Goal: Find specific page/section: Find specific page/section

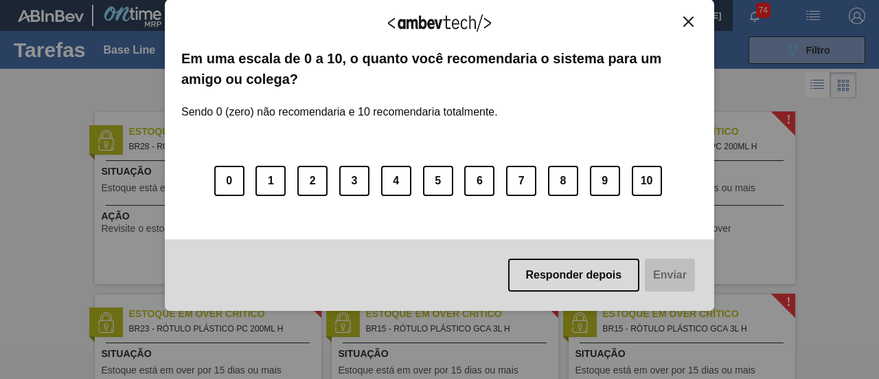
drag, startPoint x: 694, startPoint y: 14, endPoint x: 670, endPoint y: -5, distance: 30.8
click at [670, 0] on html "Tarefas Planejamento Gerencial Transportes Relatórios Master Data [PERSON_NAME]…" at bounding box center [439, 0] width 879 height 0
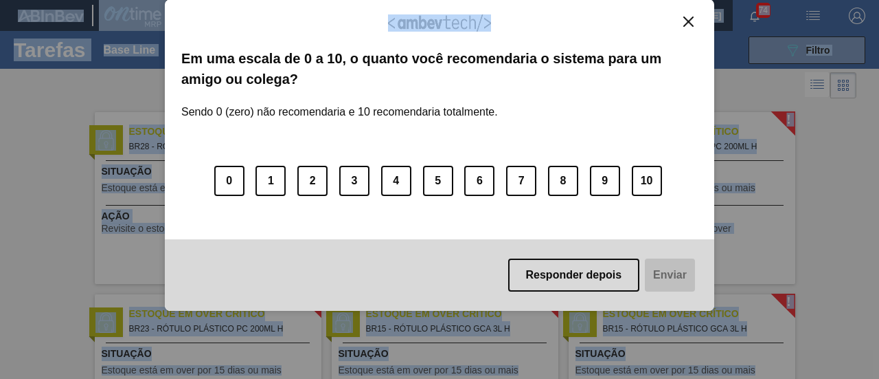
click at [696, 16] on button "Close" at bounding box center [688, 22] width 19 height 12
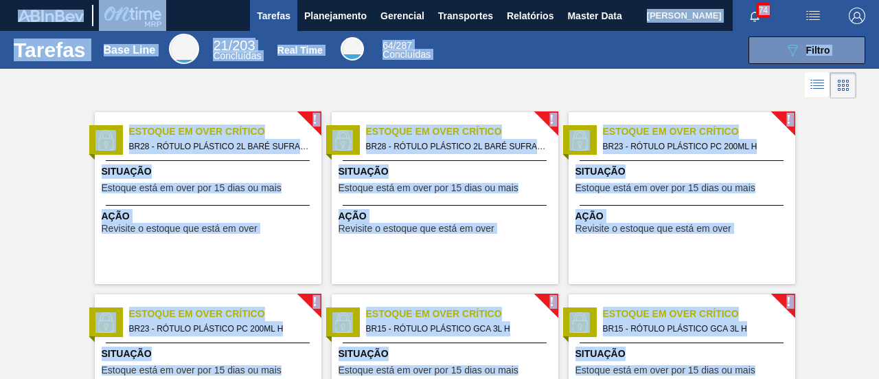
click at [555, 69] on div at bounding box center [439, 85] width 879 height 33
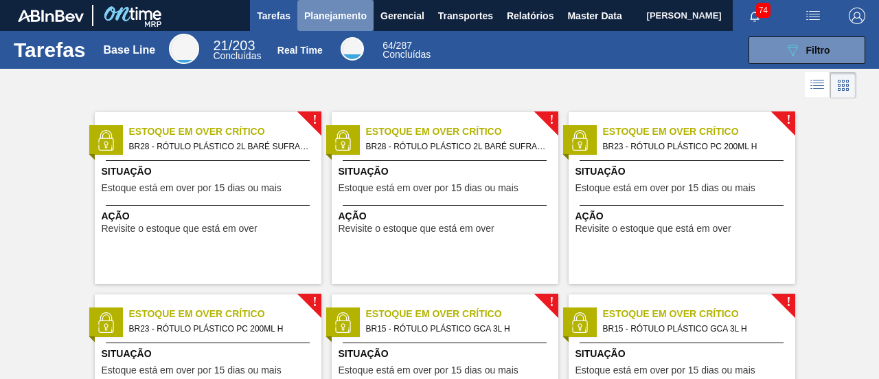
click at [353, 20] on span "Planejamento" at bounding box center [335, 16] width 63 height 16
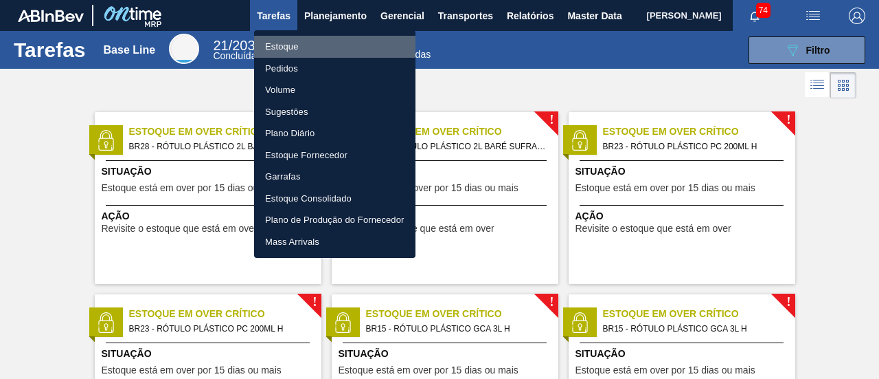
click at [356, 46] on li "Estoque" at bounding box center [334, 47] width 161 height 22
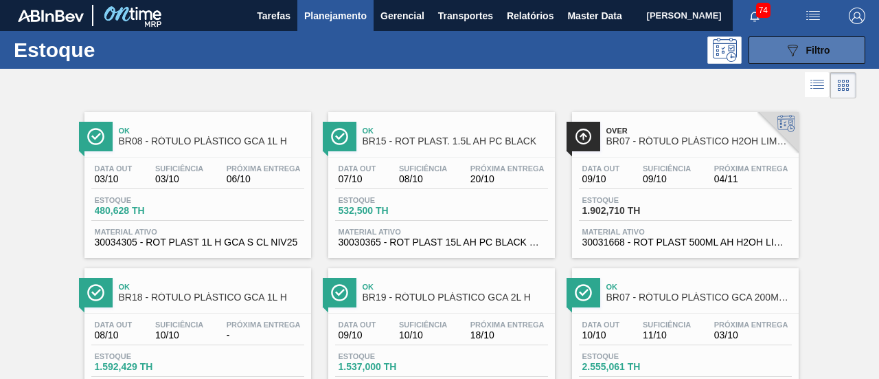
click at [776, 54] on button "089F7B8B-B2A5-4AFE-B5C0-19BA573D28AC Filtro" at bounding box center [807, 49] width 117 height 27
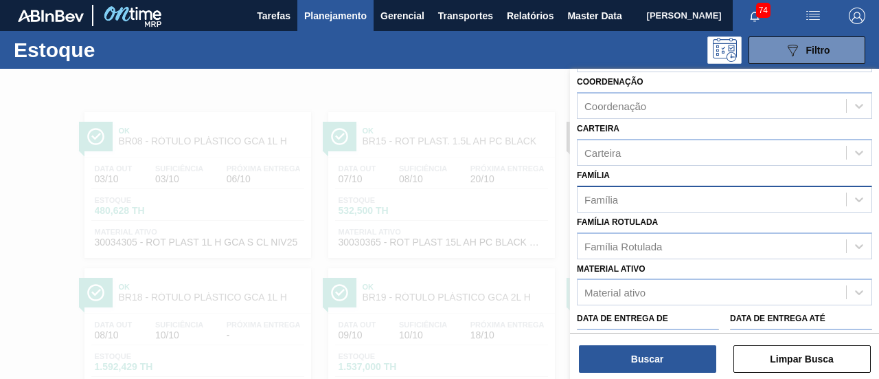
scroll to position [144, 0]
click at [521, 95] on div at bounding box center [439, 258] width 879 height 379
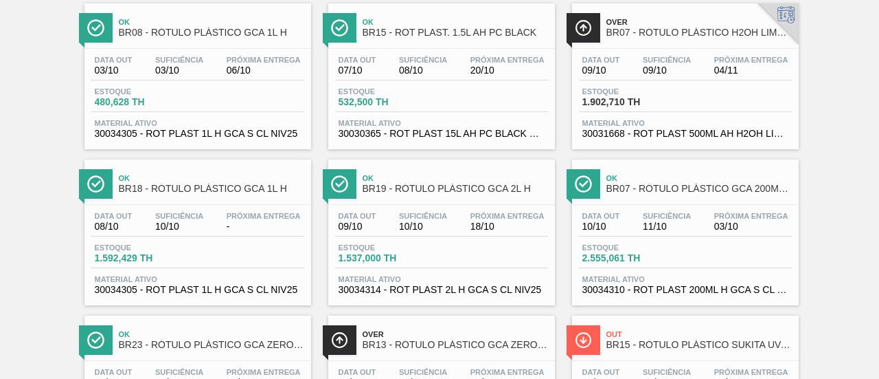
scroll to position [0, 0]
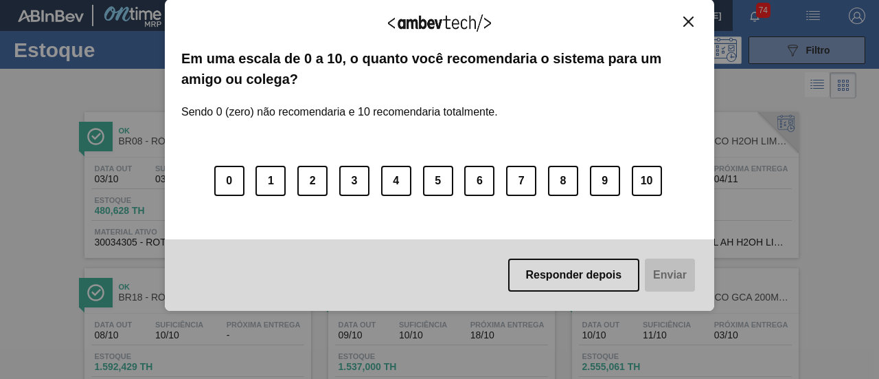
click at [695, 16] on button "Close" at bounding box center [688, 22] width 19 height 12
click at [687, 18] on img "Close" at bounding box center [689, 21] width 10 height 10
